Goal: Information Seeking & Learning: Learn about a topic

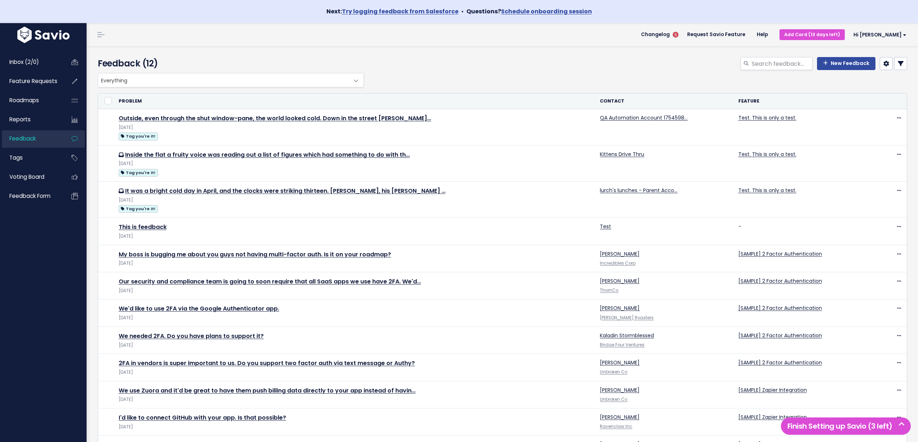
click at [902, 67] on link at bounding box center [900, 63] width 13 height 13
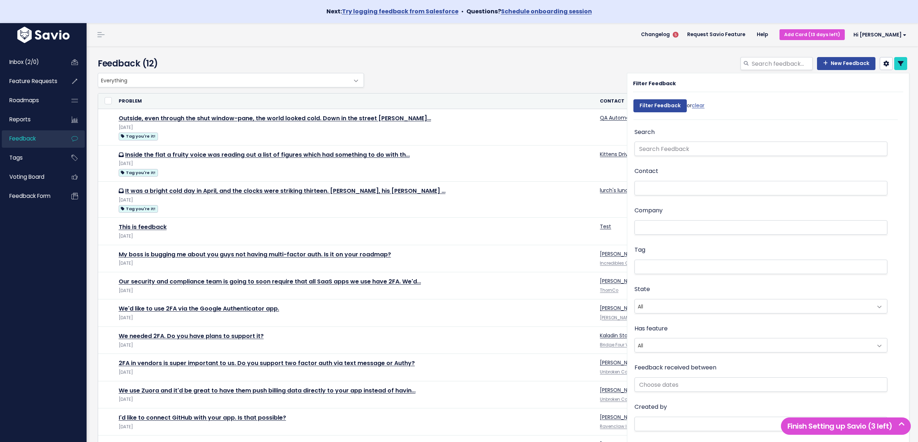
click at [672, 187] on li at bounding box center [759, 188] width 245 height 8
type input "a"
type input "qa"
type input "q"
type input "automat"
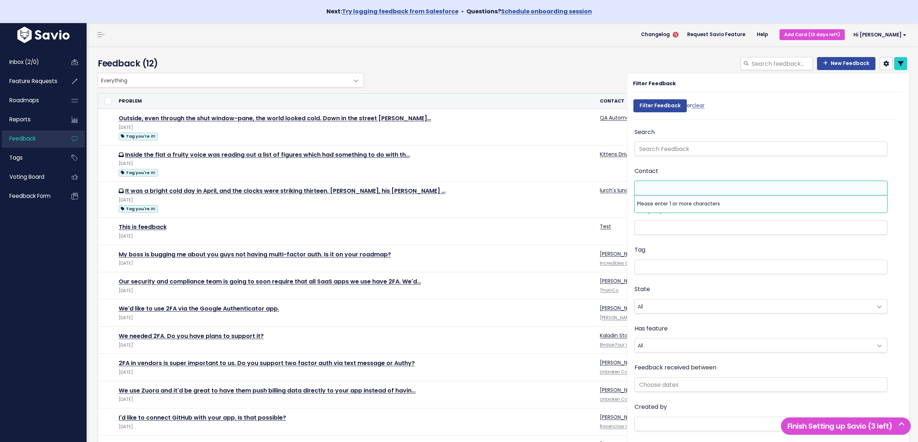
click at [667, 189] on li at bounding box center [759, 188] width 245 height 8
type input "Test"
click at [503, 60] on div "New Feedback" at bounding box center [639, 65] width 547 height 16
click at [902, 65] on icon at bounding box center [901, 64] width 6 height 6
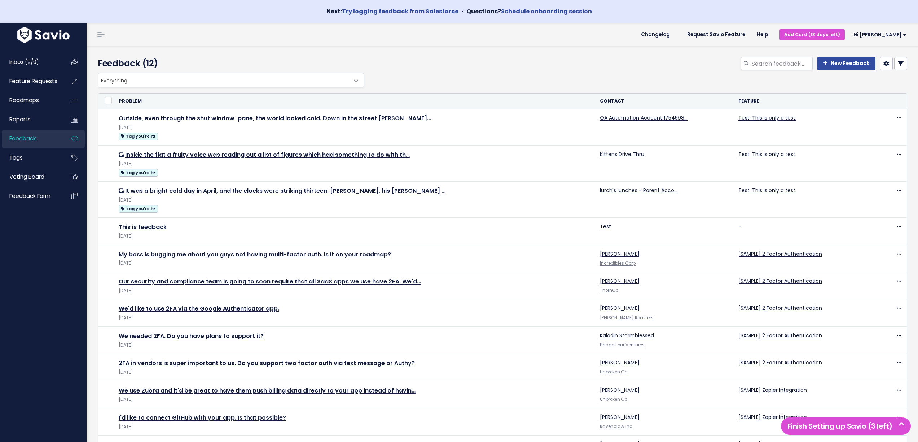
select select
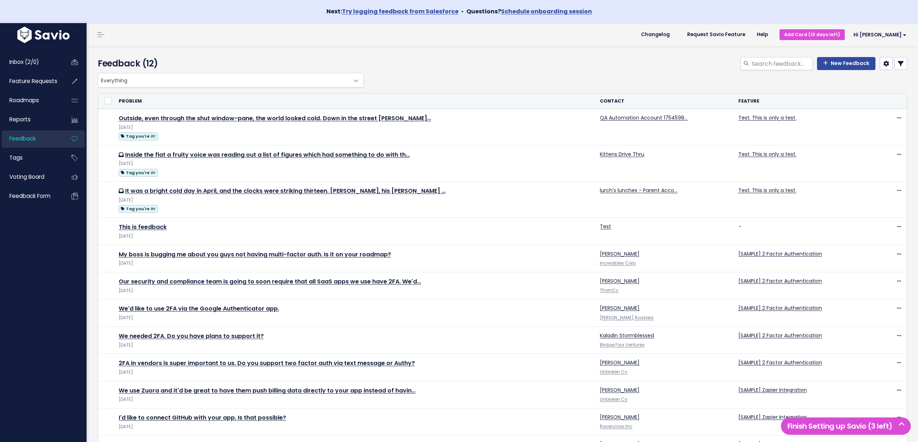
select select
click at [905, 65] on link at bounding box center [900, 63] width 13 height 13
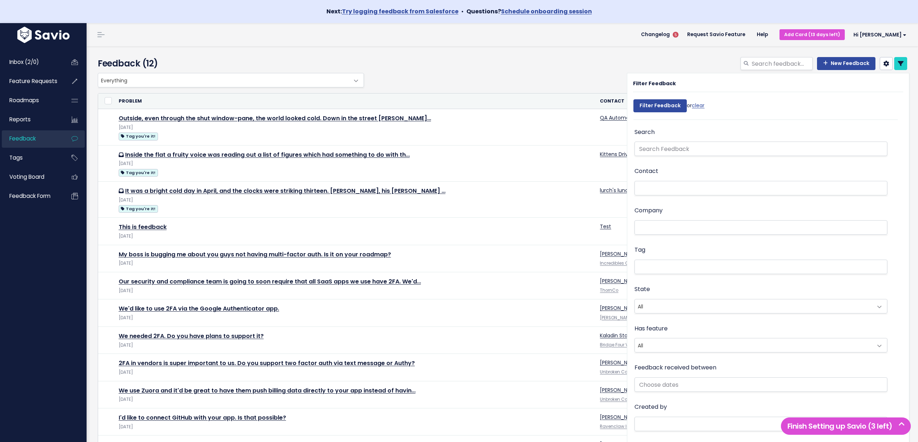
click at [659, 191] on li at bounding box center [759, 188] width 245 height 8
type input "kitten"
type input "="
click at [519, 68] on div "New Feedback" at bounding box center [639, 65] width 547 height 16
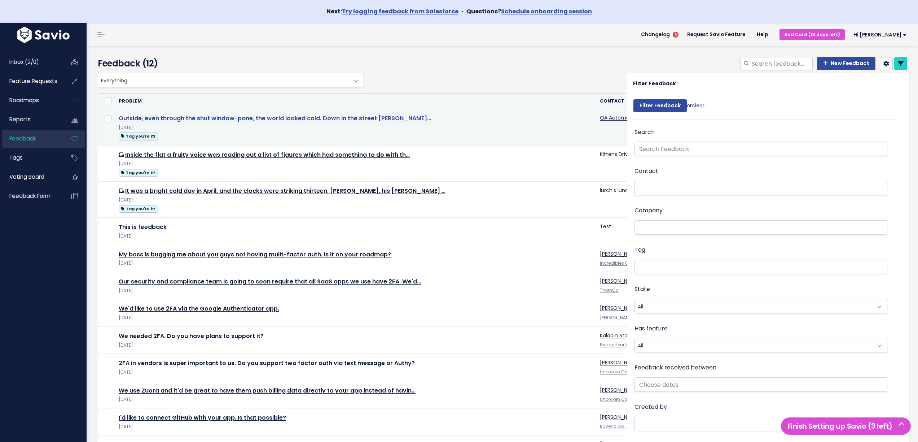
click at [245, 117] on link "Outside, even through the shut window-pane, the world looked cold. Down in the …" at bounding box center [275, 118] width 312 height 8
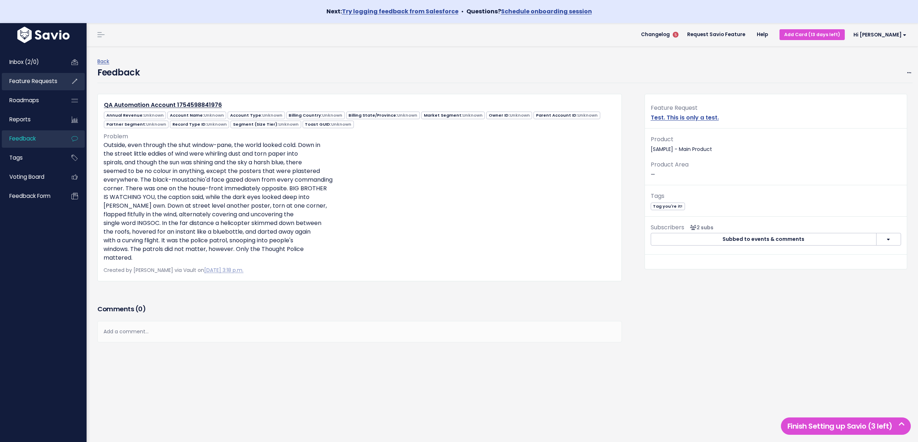
click at [26, 83] on span "Feature Requests" at bounding box center [33, 81] width 48 height 8
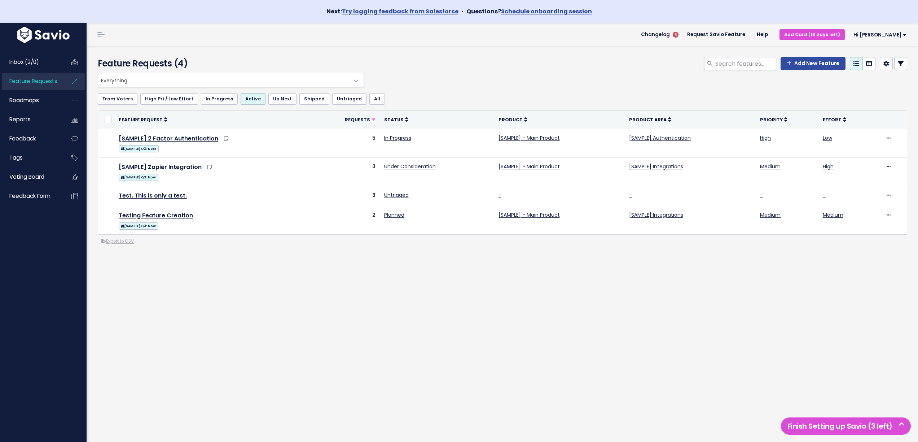
click at [902, 65] on icon at bounding box center [901, 64] width 6 height 6
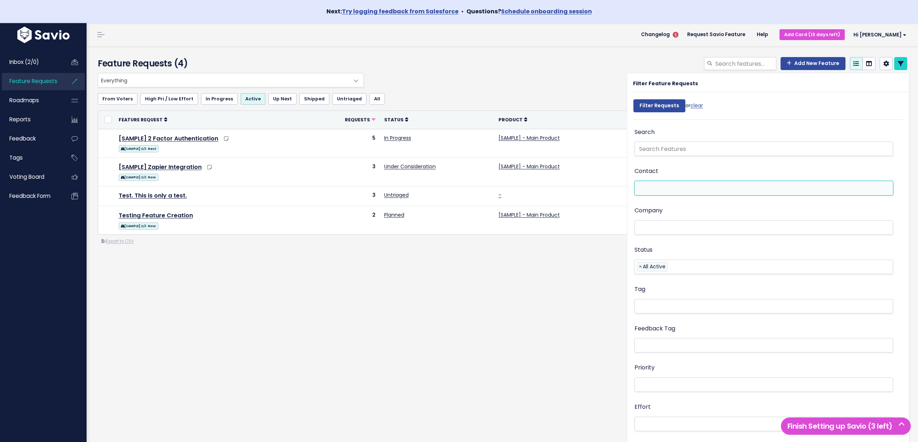
click at [704, 190] on li at bounding box center [762, 188] width 251 height 8
type input "automation"
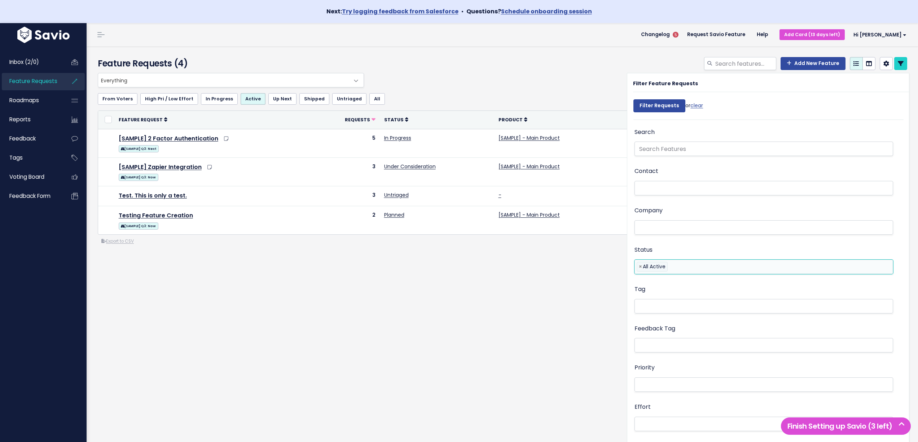
click at [648, 267] on li "× All Active" at bounding box center [652, 267] width 31 height 10
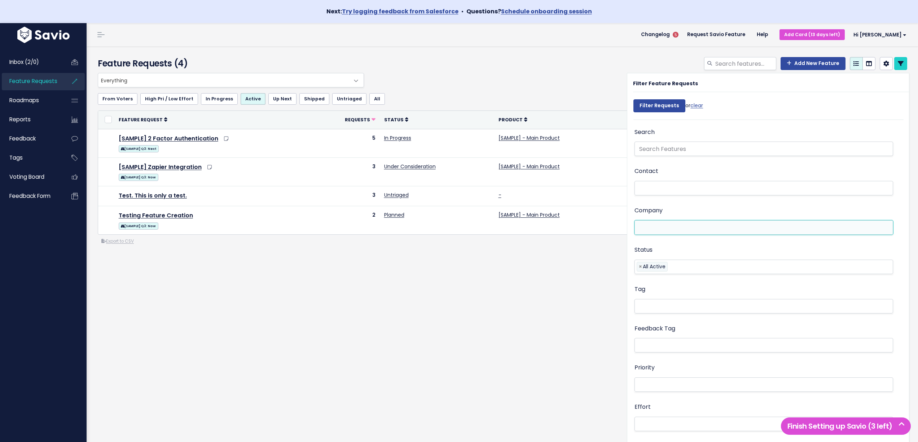
click at [648, 226] on li at bounding box center [762, 228] width 251 height 8
type input "automation"
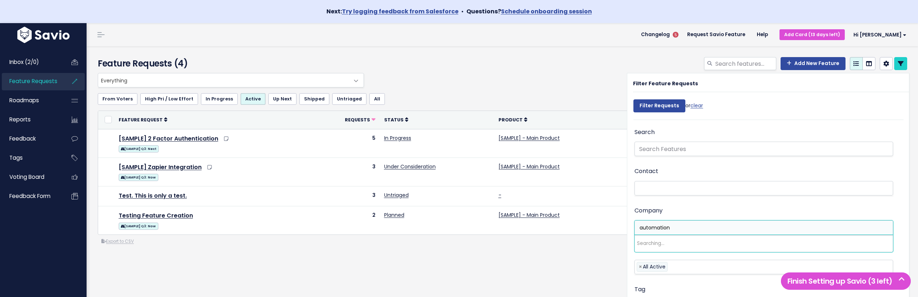
click at [690, 227] on li "automation" at bounding box center [762, 228] width 251 height 8
click at [718, 231] on ul at bounding box center [764, 227] width 258 height 14
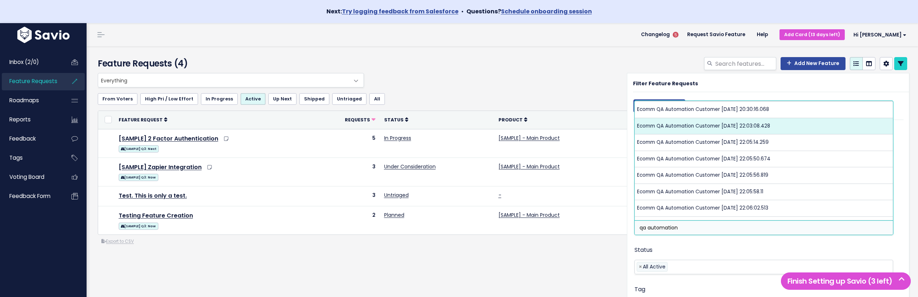
type input "qa automation"
click at [585, 90] on div "From Voters High Pri / Low Effort In Progress Active Up Next Shipped Untriaged …" at bounding box center [503, 98] width 810 height 23
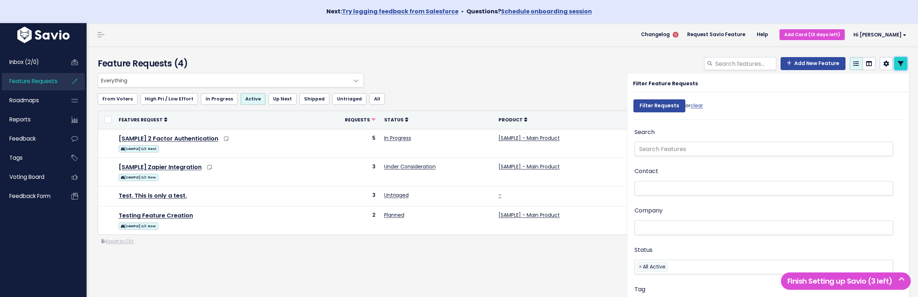
click at [902, 67] on link at bounding box center [900, 63] width 13 height 13
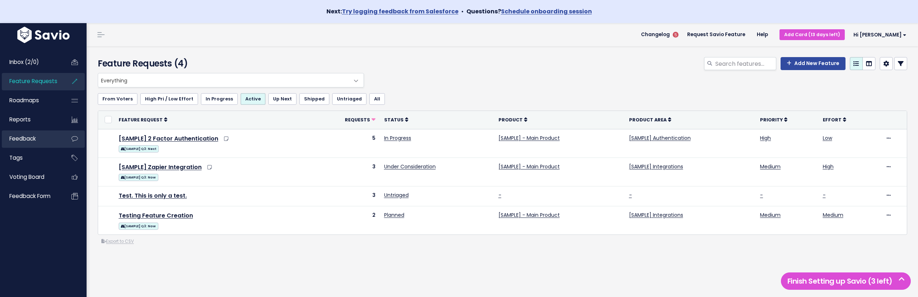
click at [24, 140] on span "Feedback" at bounding box center [22, 139] width 26 height 8
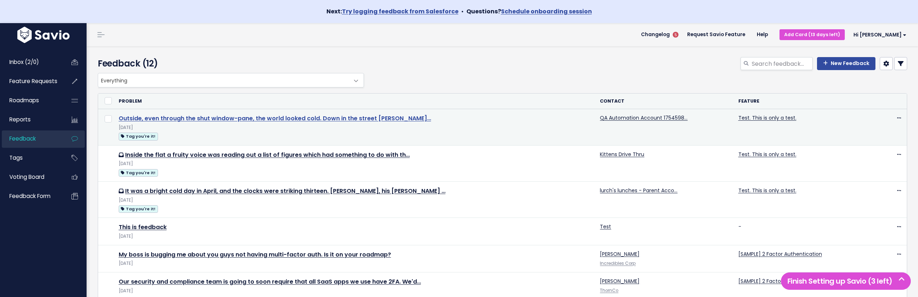
click at [293, 120] on link "Outside, even through the shut window-pane, the world looked cold. Down in the …" at bounding box center [275, 118] width 312 height 8
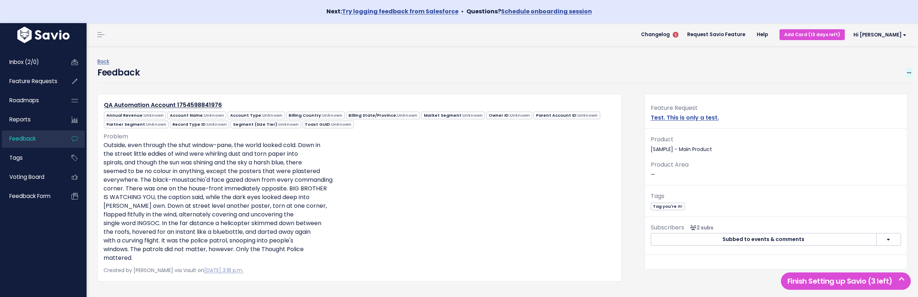
click at [909, 72] on icon at bounding box center [909, 73] width 4 height 5
click at [884, 93] on link "Edit" at bounding box center [881, 93] width 52 height 14
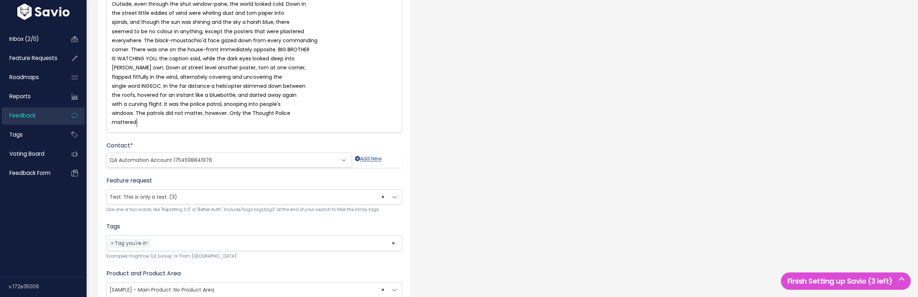
scroll to position [192, 0]
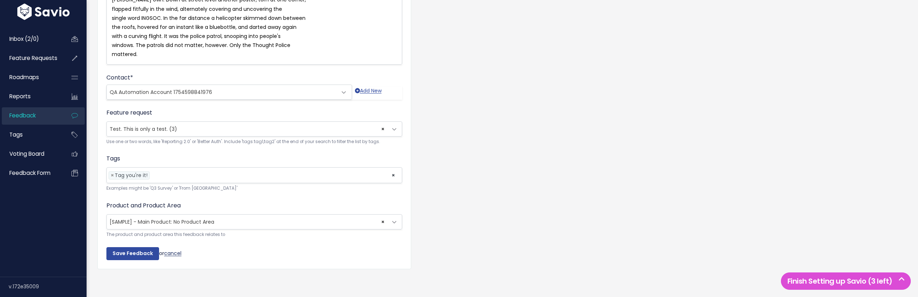
click at [174, 255] on link "cancel" at bounding box center [172, 252] width 17 height 7
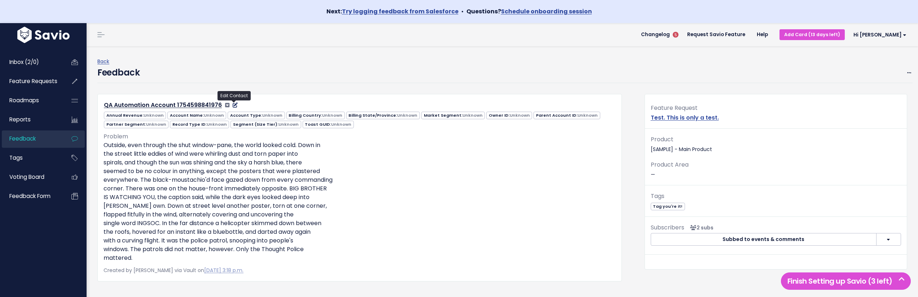
click at [236, 105] on icon at bounding box center [235, 104] width 5 height 5
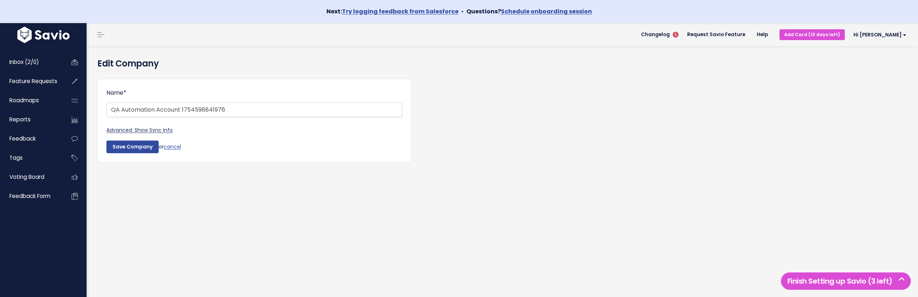
click at [154, 130] on link "Advanced: Show Sync Info" at bounding box center [139, 129] width 66 height 7
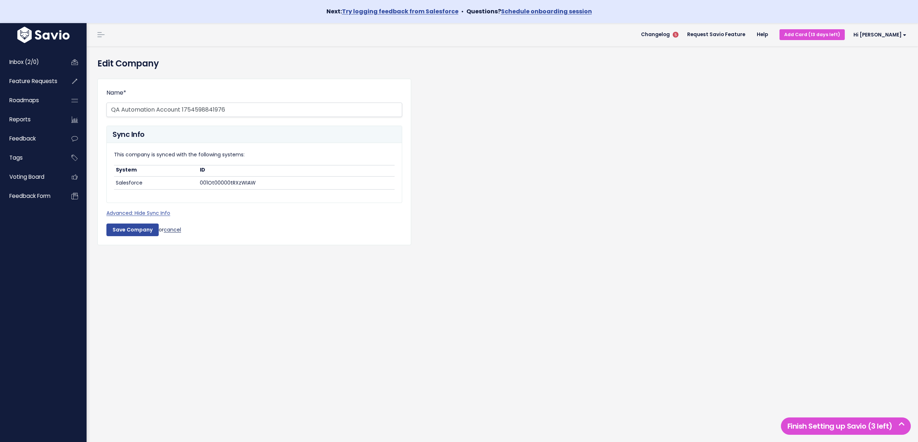
click at [176, 231] on link "cancel" at bounding box center [172, 229] width 17 height 7
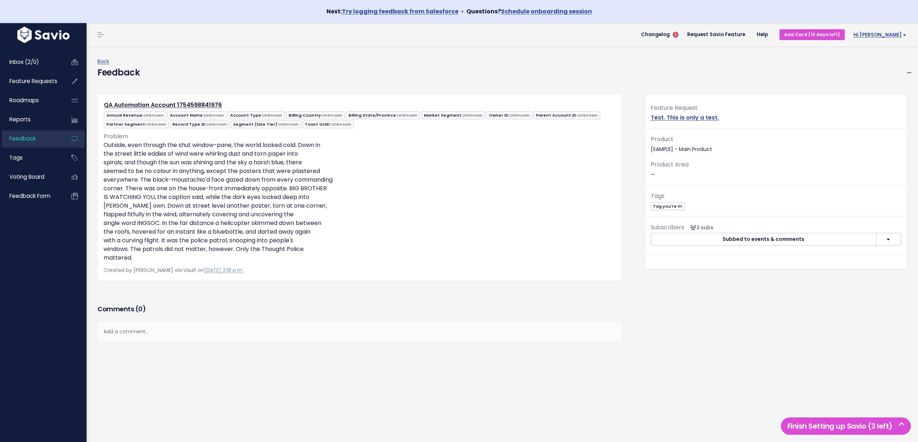
click at [898, 30] on link "Hi [PERSON_NAME]" at bounding box center [878, 34] width 67 height 11
click at [884, 87] on link "Integrations" at bounding box center [883, 84] width 53 height 14
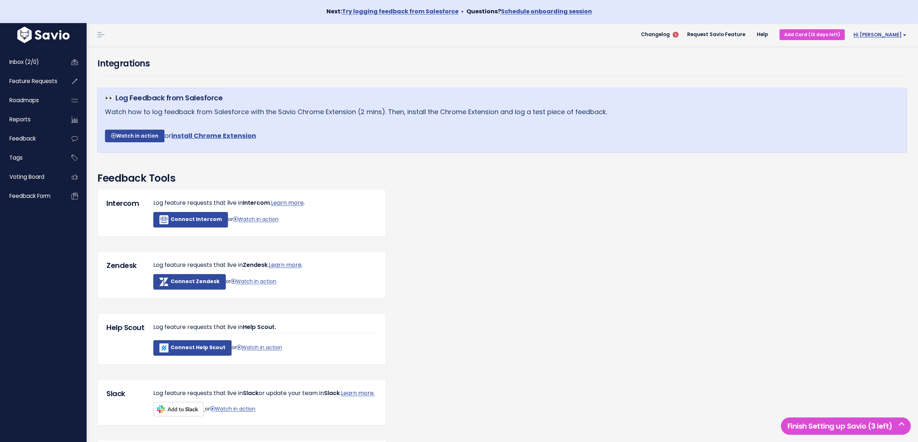
click at [896, 38] on span "Hi [PERSON_NAME]" at bounding box center [880, 34] width 53 height 5
click at [885, 56] on link "Vault Settings" at bounding box center [883, 56] width 53 height 14
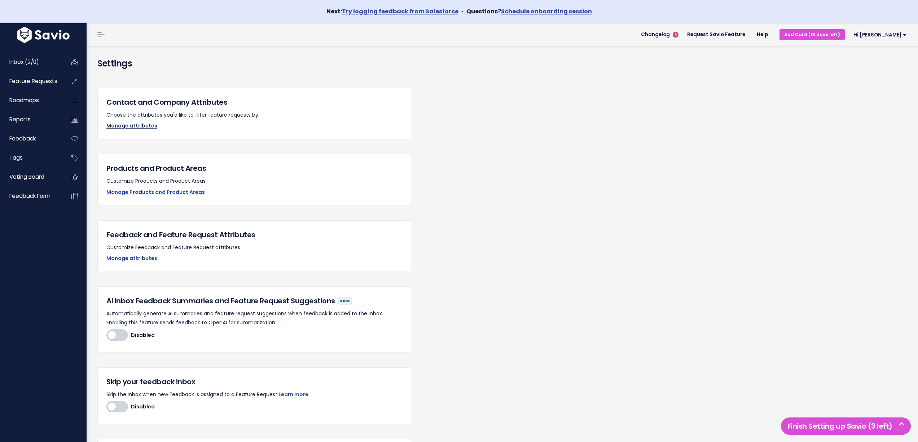
click at [131, 124] on link "Manage attributes" at bounding box center [131, 125] width 51 height 7
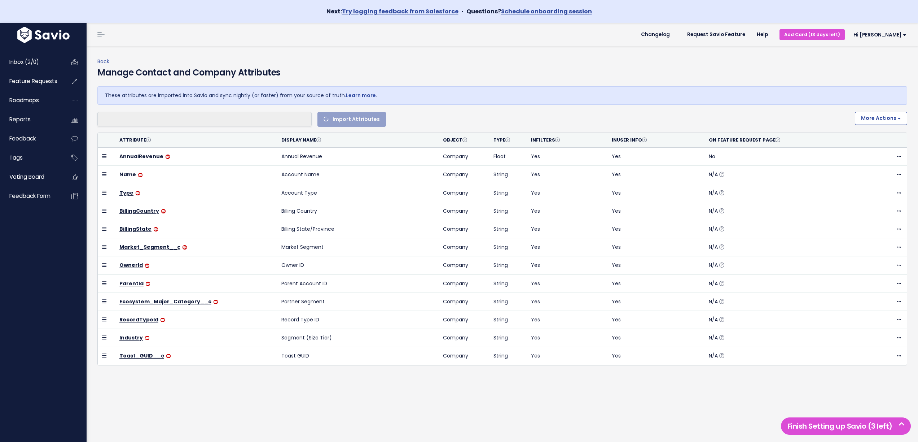
select select
click at [28, 139] on span "Feedback" at bounding box center [22, 139] width 26 height 8
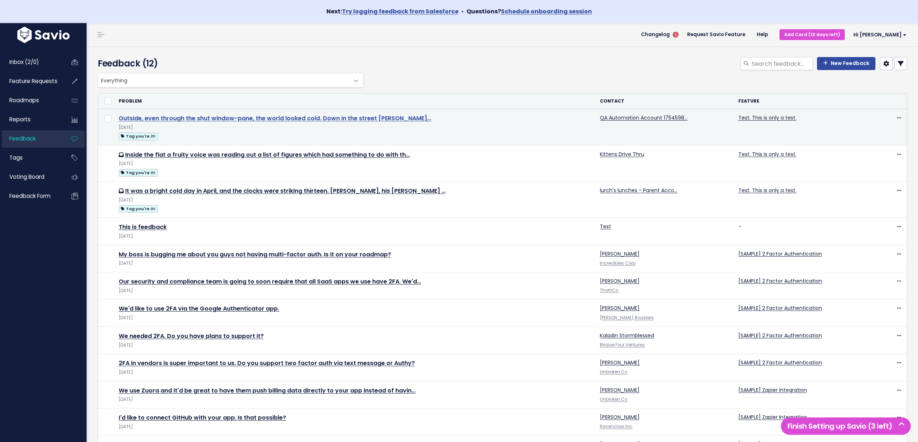
click at [237, 120] on link "Outside, even through the shut window-pane, the world looked cold. Down in the …" at bounding box center [275, 118] width 312 height 8
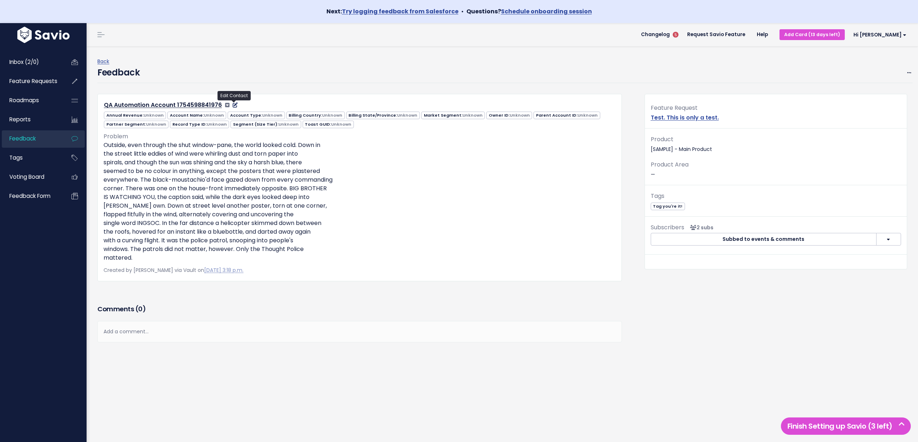
click at [234, 106] on icon at bounding box center [235, 104] width 5 height 5
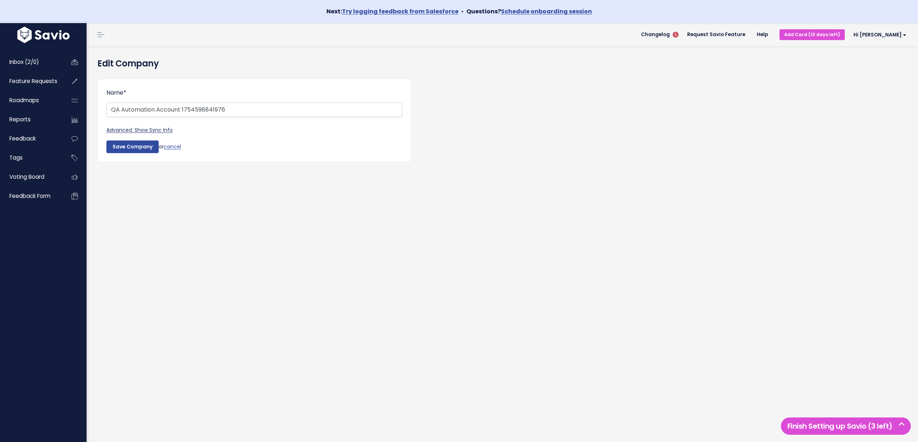
click at [159, 130] on link "Advanced: Show Sync Info" at bounding box center [139, 129] width 66 height 7
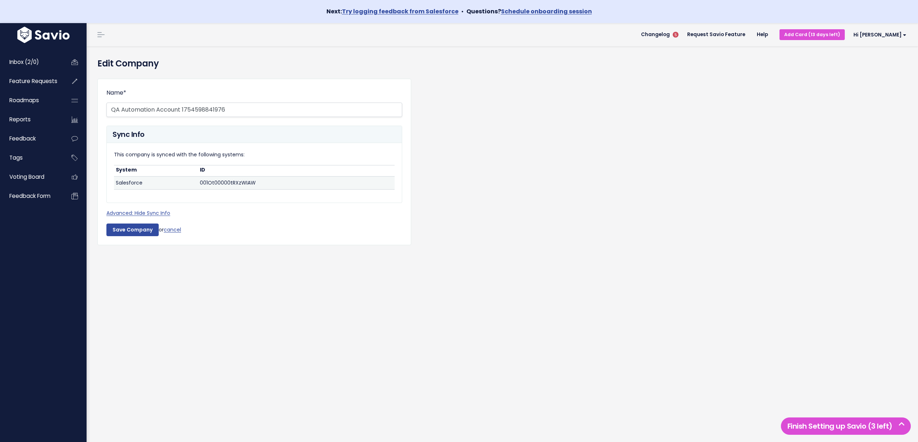
click at [234, 181] on td "001Ot00000tRXzWIAW" at bounding box center [268, 182] width 140 height 13
copy td "001Ot00000tRXzWIAW"
click at [171, 230] on link "cancel" at bounding box center [172, 229] width 17 height 7
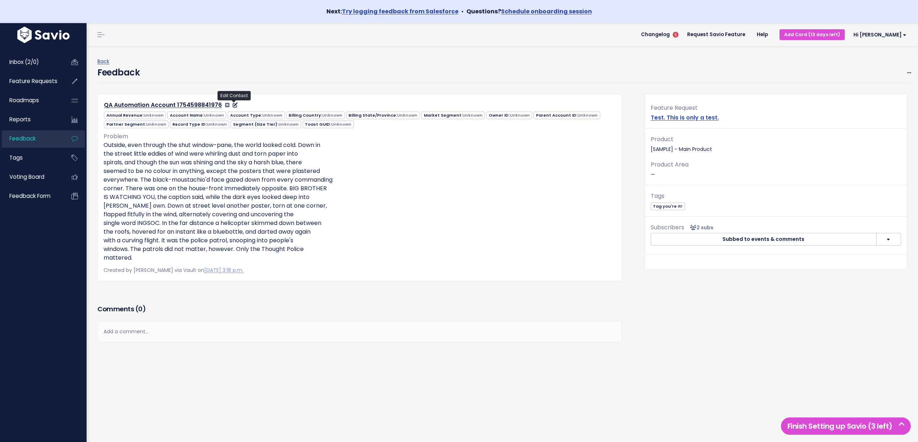
click at [233, 107] on icon at bounding box center [235, 104] width 5 height 5
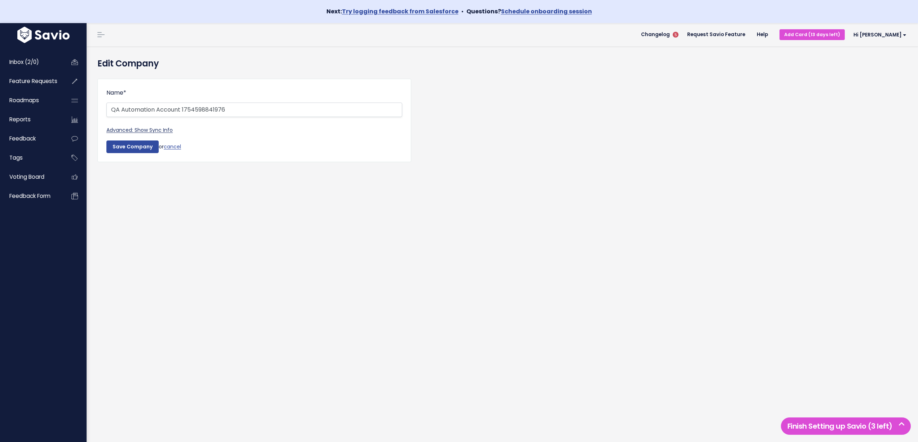
click at [144, 129] on link "Advanced: Show Sync Info" at bounding box center [139, 129] width 66 height 7
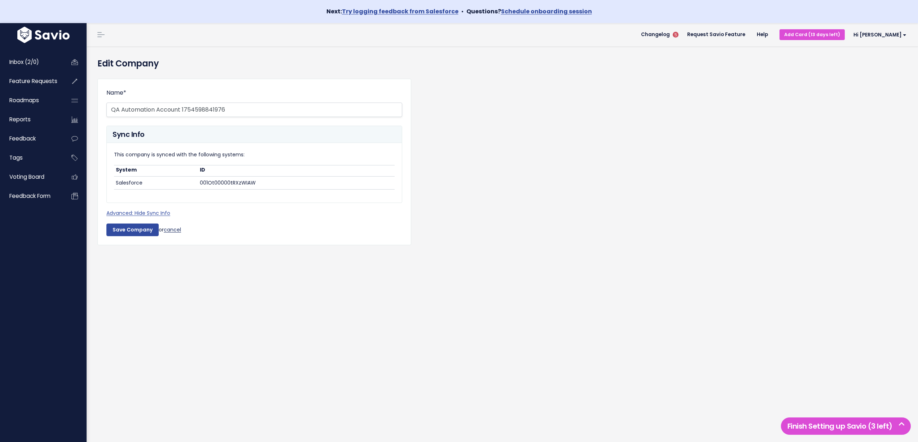
click at [175, 229] on link "cancel" at bounding box center [172, 229] width 17 height 7
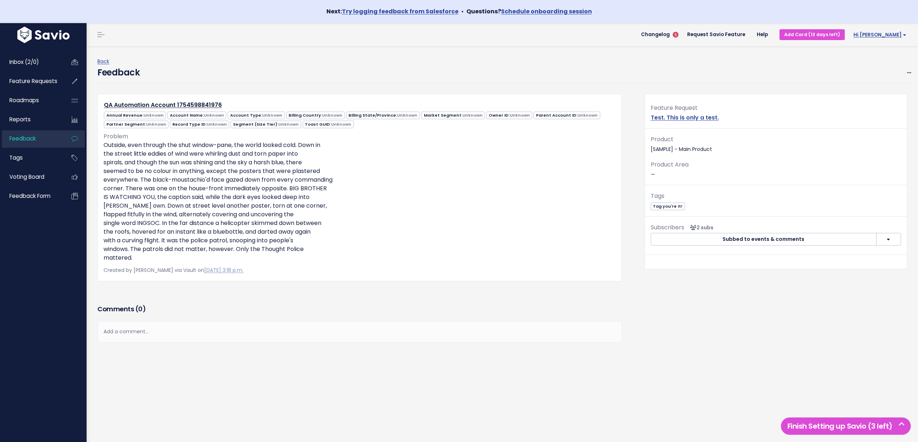
click at [888, 35] on span "Hi [PERSON_NAME]" at bounding box center [880, 34] width 53 height 5
click at [878, 53] on link "Vault Settings" at bounding box center [883, 56] width 53 height 14
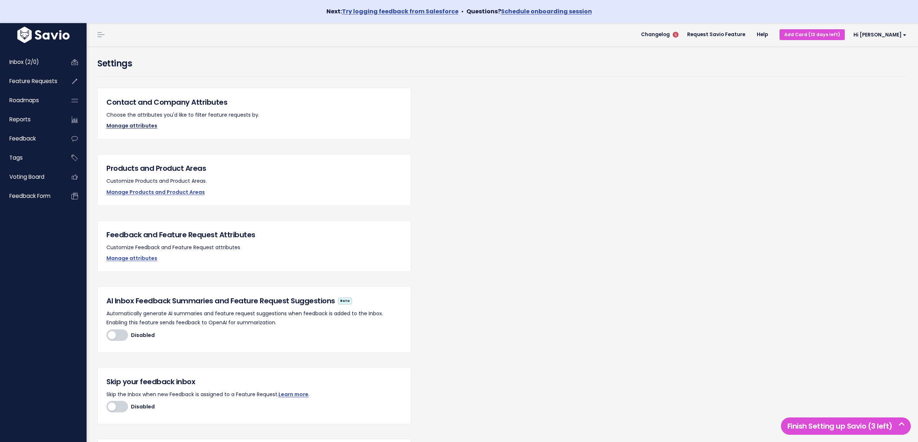
click at [125, 126] on link "Manage attributes" at bounding box center [131, 125] width 51 height 7
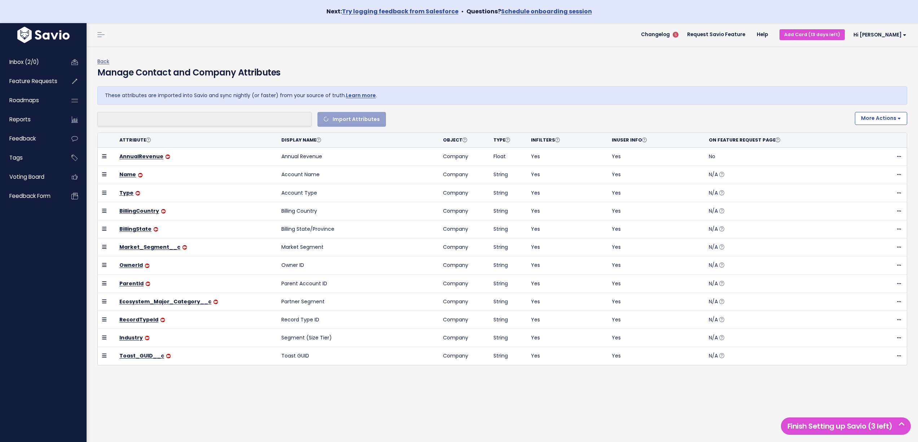
select select
click at [18, 141] on span "Feedback" at bounding box center [22, 139] width 26 height 8
click at [898, 119] on button "More Actions" at bounding box center [881, 118] width 52 height 13
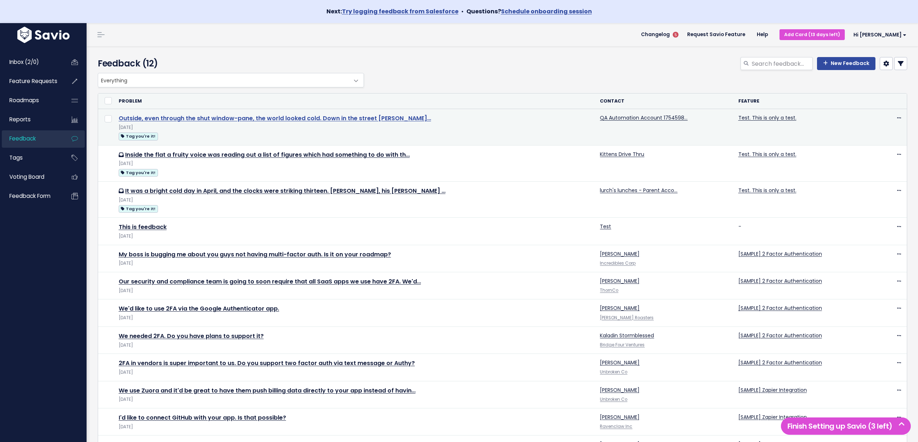
click at [152, 117] on link "Outside, even through the shut window-pane, the world looked cold. Down in the …" at bounding box center [275, 118] width 312 height 8
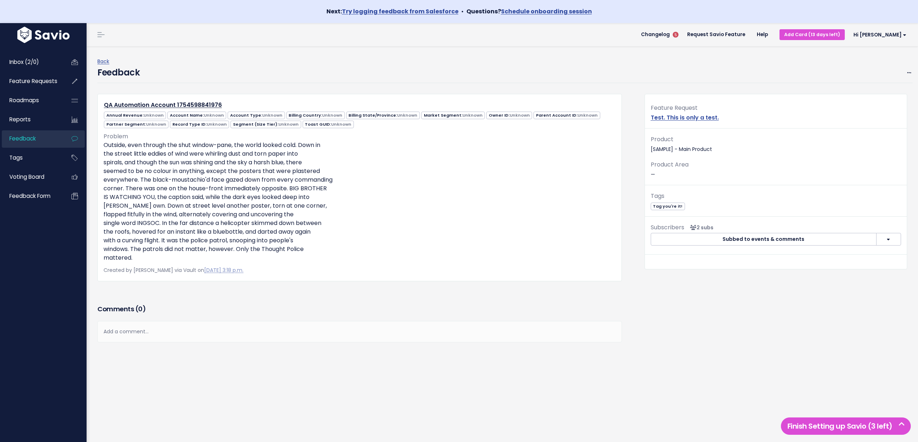
click at [52, 257] on div "Inbox (2/0) Feature Requests Roadmaps Reports" at bounding box center [43, 245] width 87 height 400
click at [24, 140] on span "Feedback" at bounding box center [22, 139] width 26 height 8
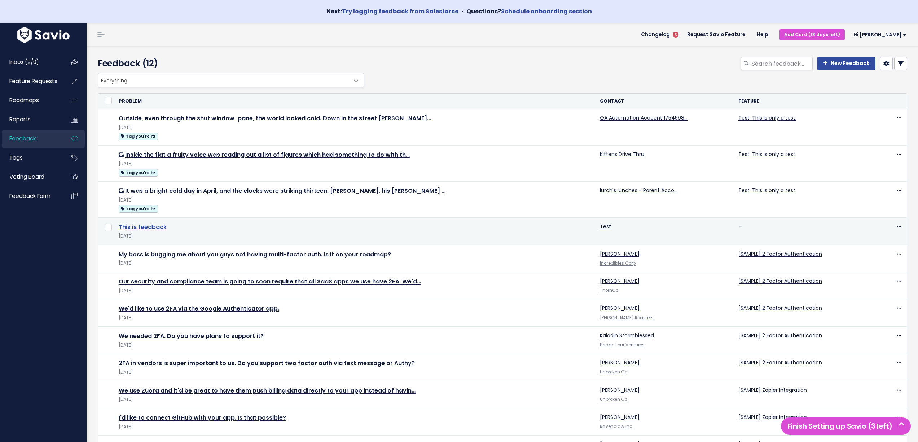
click at [141, 227] on link "This is feedback" at bounding box center [143, 227] width 48 height 8
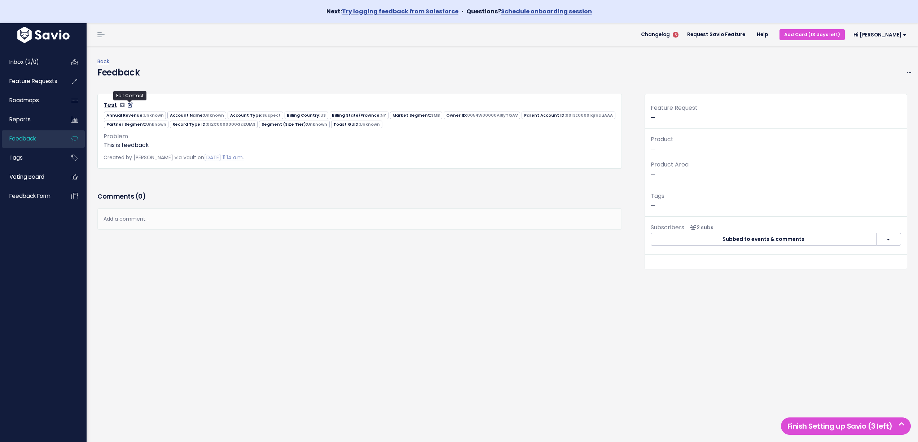
click at [129, 104] on icon at bounding box center [130, 104] width 5 height 5
click at [28, 138] on span "Feedback" at bounding box center [22, 139] width 26 height 8
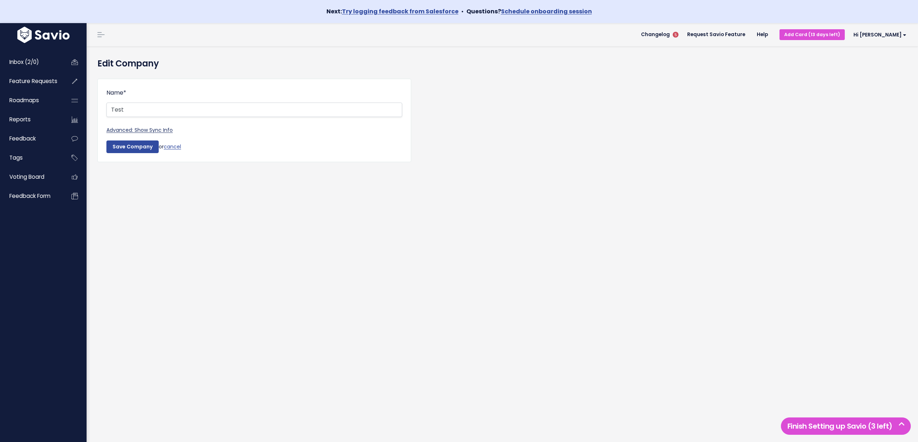
click at [144, 131] on link "Advanced: Show Sync Info" at bounding box center [139, 129] width 66 height 7
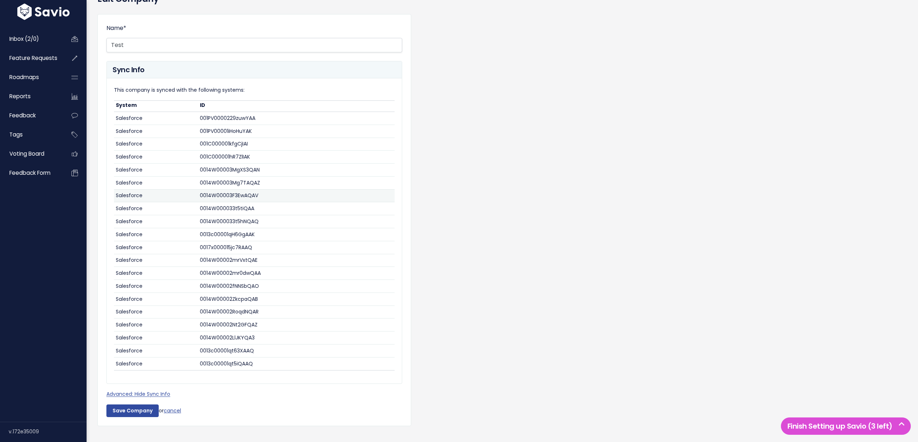
scroll to position [77, 0]
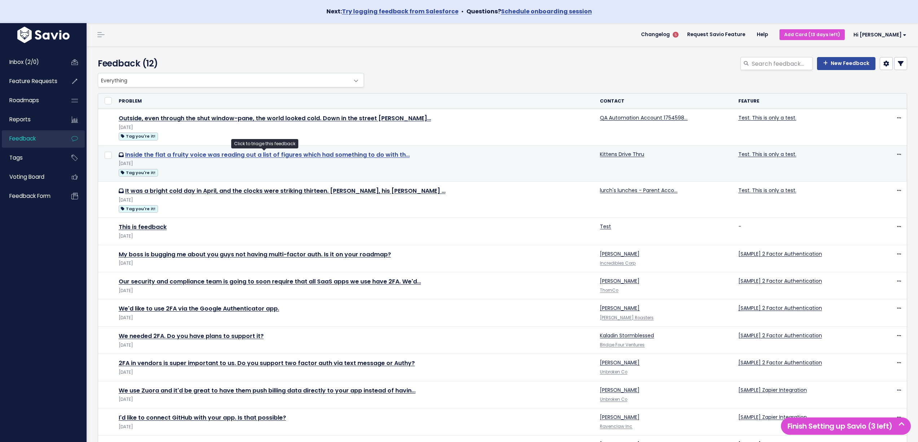
click at [182, 156] on link "Inside the flat a fruity voice was reading out a list of figures which had some…" at bounding box center [267, 154] width 285 height 8
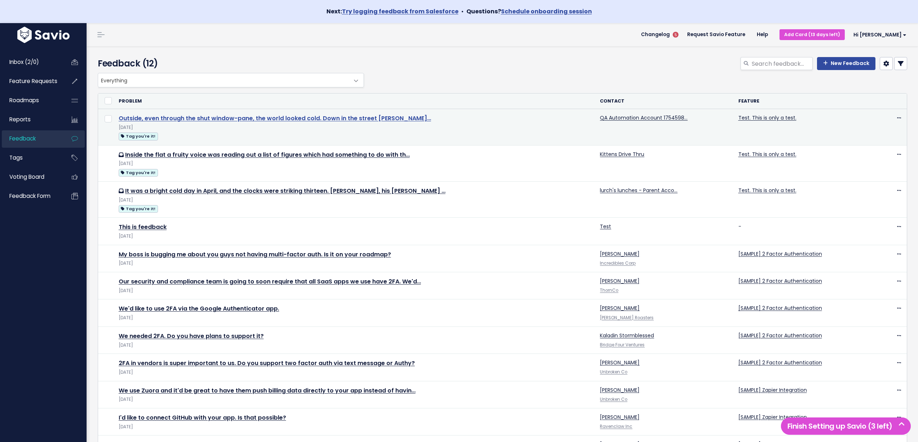
click at [191, 119] on link "Outside, even through the shut window-pane, the world looked cold. Down in the …" at bounding box center [275, 118] width 312 height 8
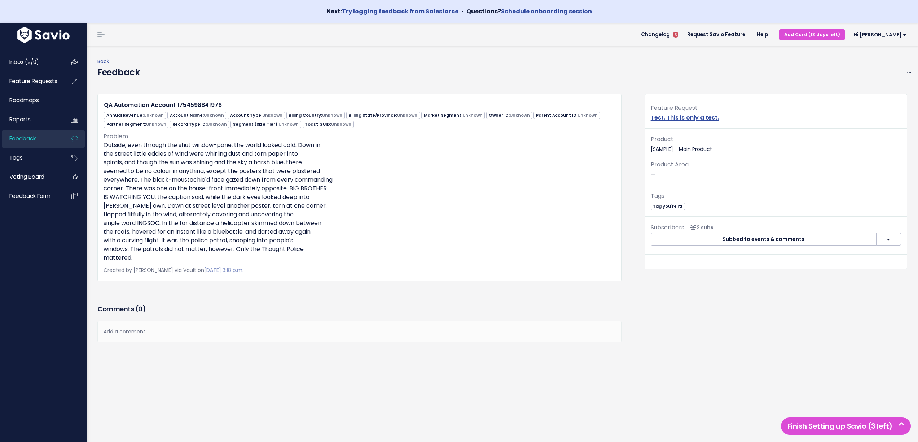
click at [369, 177] on p "Outside, even through the shut window-pane, the world looked cold. Down in the …" at bounding box center [360, 201] width 512 height 121
click at [235, 107] on icon at bounding box center [235, 104] width 5 height 5
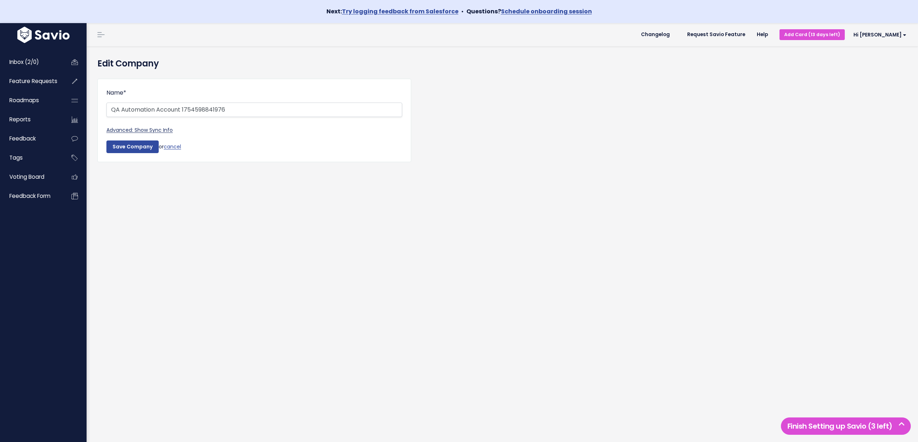
click at [150, 131] on link "Advanced: Show Sync Info" at bounding box center [139, 129] width 66 height 7
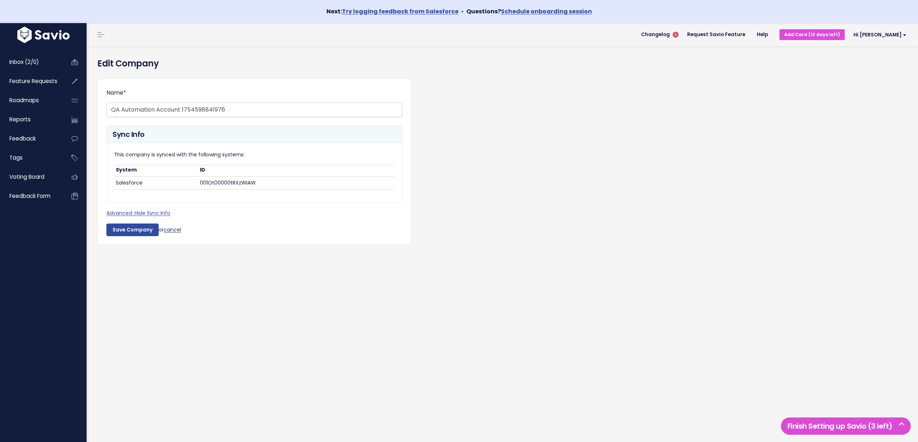
click at [176, 229] on link "cancel" at bounding box center [172, 229] width 17 height 7
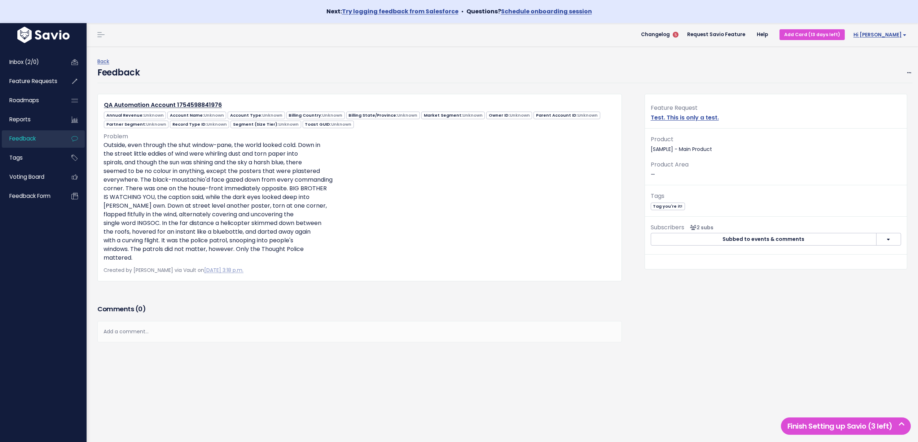
click at [896, 32] on span "Hi [PERSON_NAME]" at bounding box center [880, 34] width 53 height 5
